Goal: Find specific page/section: Find specific page/section

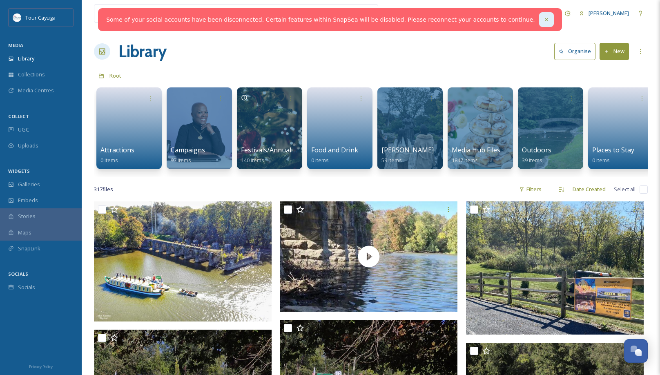
click at [543, 17] on icon at bounding box center [546, 20] width 6 height 6
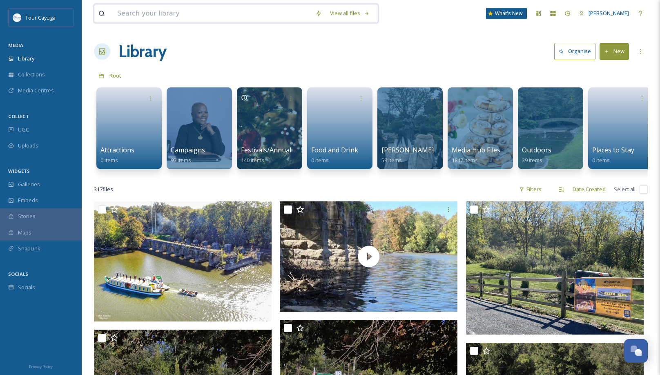
click at [249, 11] on input at bounding box center [212, 13] width 198 height 18
type input "lavish"
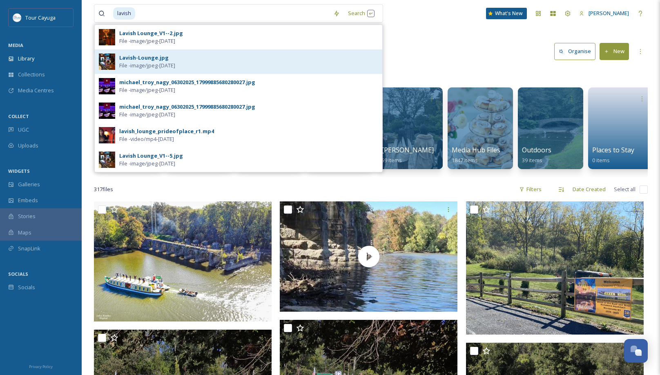
click at [142, 60] on div "Lavish-Lounge.jpg" at bounding box center [143, 58] width 49 height 8
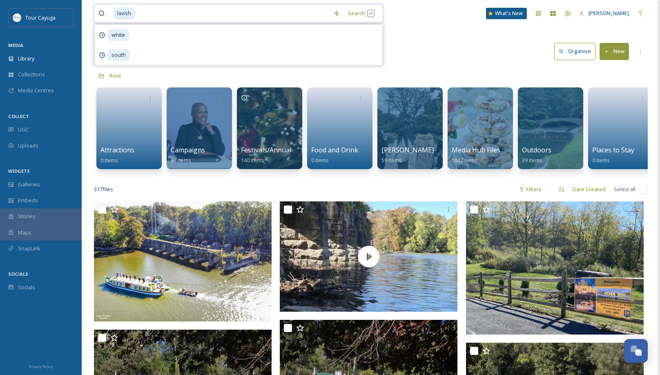
click at [161, 13] on input at bounding box center [232, 13] width 193 height 18
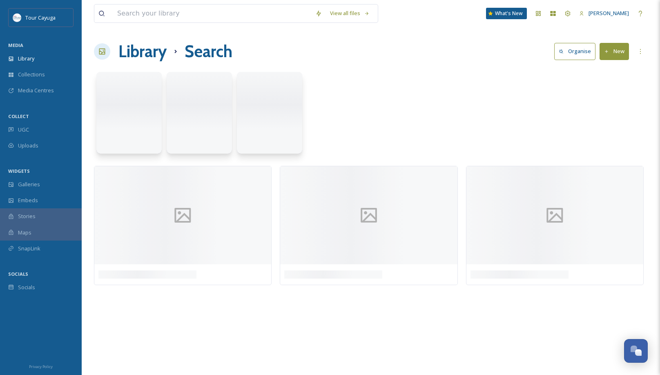
click at [412, 52] on div "Library Search Organise New" at bounding box center [370, 51] width 553 height 24
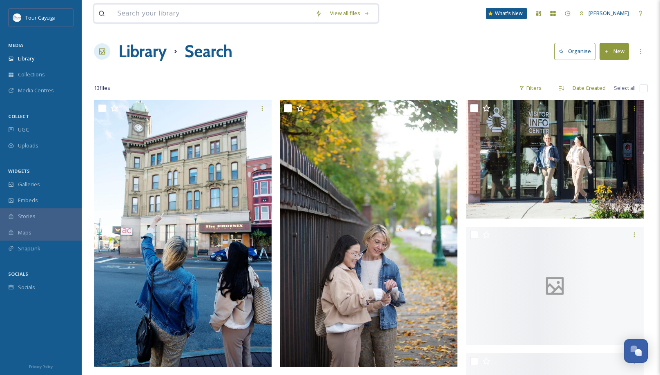
click at [211, 14] on input at bounding box center [212, 13] width 198 height 18
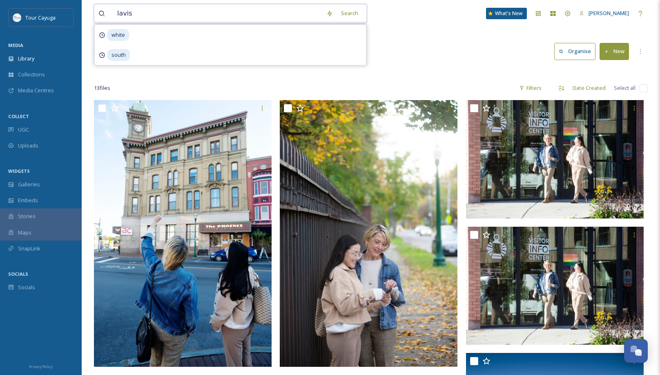
type input "lavish"
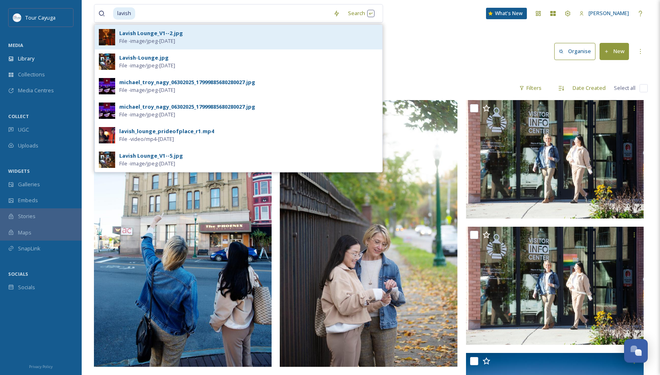
click at [140, 36] on div "Lavish Lounge_V1--2.jpg" at bounding box center [151, 33] width 64 height 8
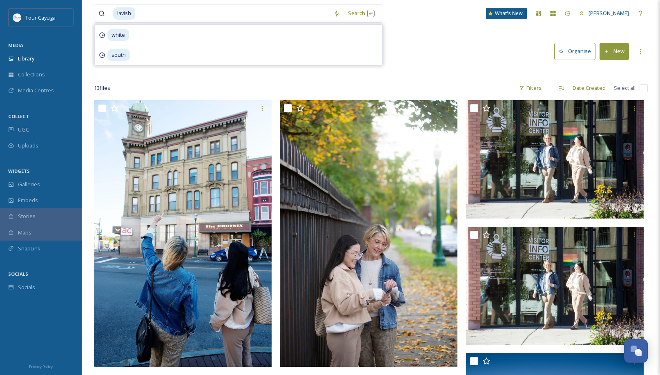
click at [140, 36] on div "white" at bounding box center [238, 35] width 287 height 20
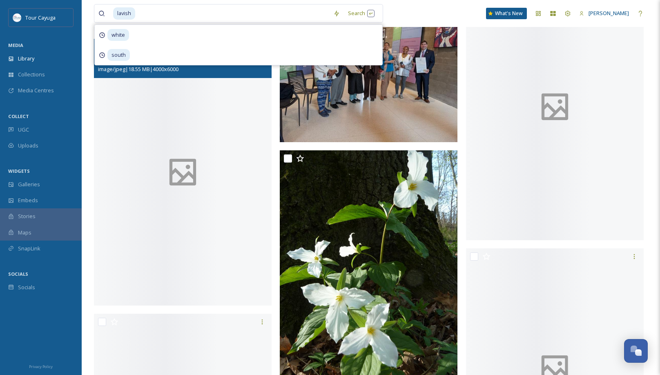
scroll to position [724, 0]
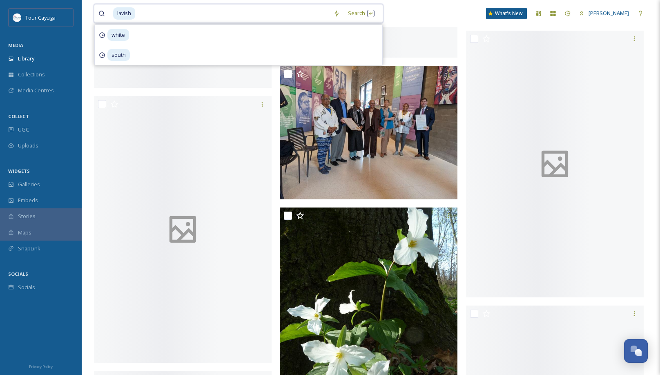
click at [161, 8] on input at bounding box center [232, 13] width 193 height 18
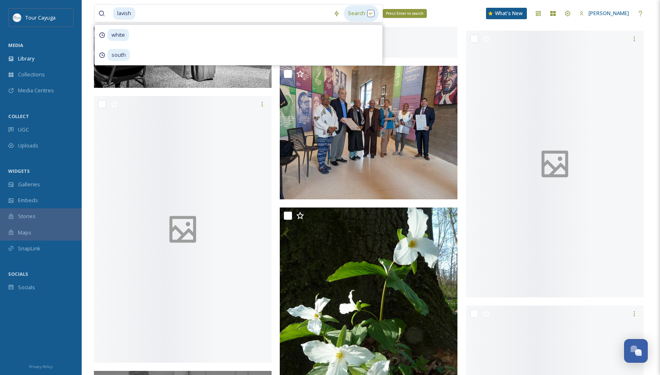
click at [360, 13] on div "Search Press Enter to search" at bounding box center [361, 13] width 35 height 16
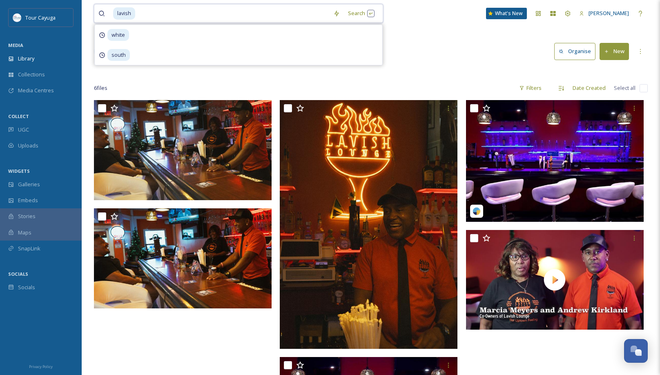
click at [134, 14] on span "lavish" at bounding box center [124, 13] width 22 height 12
drag, startPoint x: 244, startPoint y: 13, endPoint x: 72, endPoint y: 11, distance: 172.2
click at [72, 11] on div "Tour Cayuga MEDIA Library Collections Media Centres COLLECT UGC Uploads WIDGETS…" at bounding box center [330, 246] width 660 height 492
type input "food"
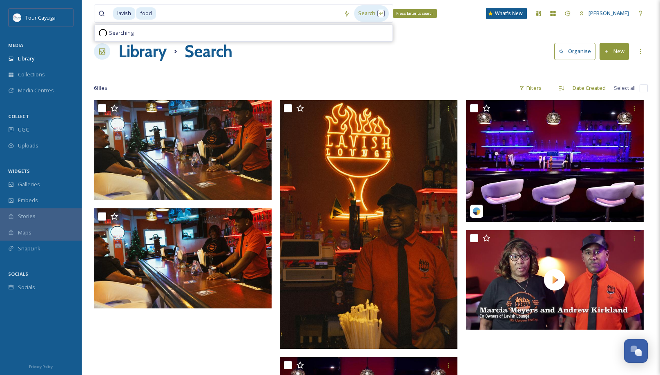
click at [377, 13] on div "Search Press Enter to search" at bounding box center [371, 13] width 35 height 16
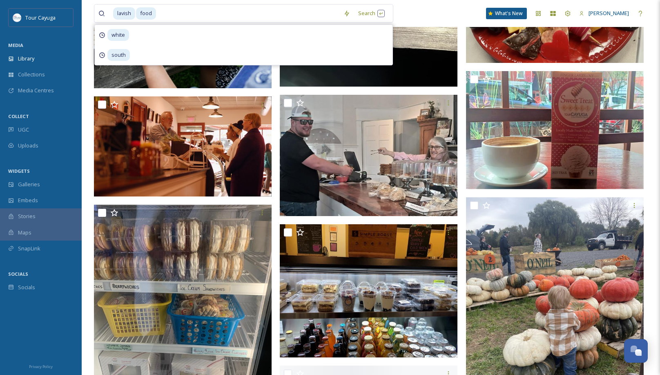
scroll to position [4005, 0]
